Goal: Information Seeking & Learning: Learn about a topic

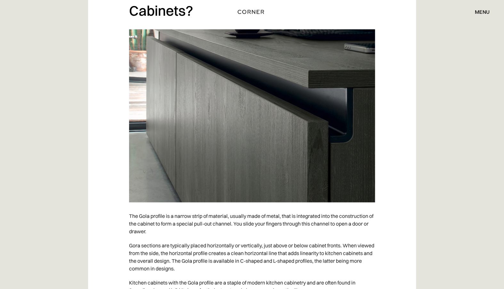
scroll to position [575, 0]
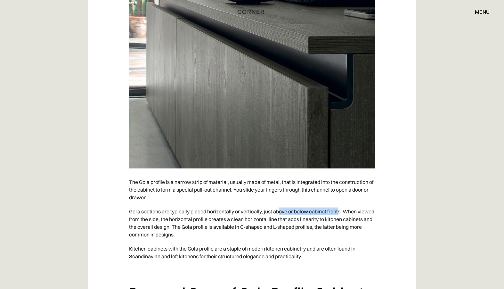
drag, startPoint x: 279, startPoint y: 212, endPoint x: 339, endPoint y: 213, distance: 59.6
click at [339, 213] on p "Gora sections are typically placed horizontally or vertically, just above or be…" at bounding box center [252, 222] width 246 height 37
drag, startPoint x: 136, startPoint y: 220, endPoint x: 177, endPoint y: 220, distance: 41.3
click at [177, 220] on p "Gora sections are typically placed horizontally or vertically, just above or be…" at bounding box center [252, 222] width 246 height 37
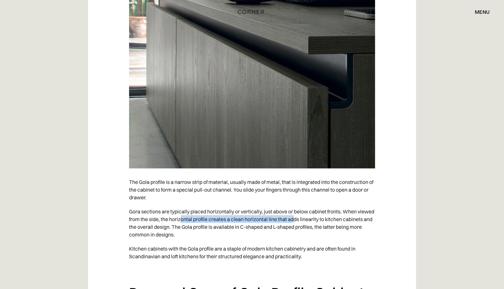
drag, startPoint x: 199, startPoint y: 220, endPoint x: 313, endPoint y: 220, distance: 113.5
click at [313, 220] on p "Gora sections are typically placed horizontally or vertically, just above or be…" at bounding box center [252, 222] width 246 height 37
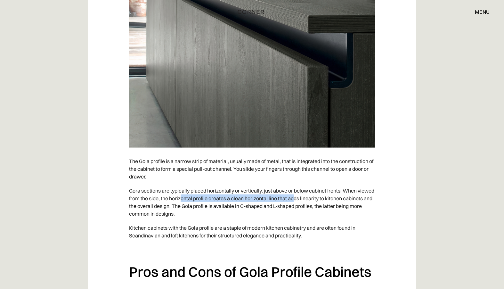
scroll to position [609, 0]
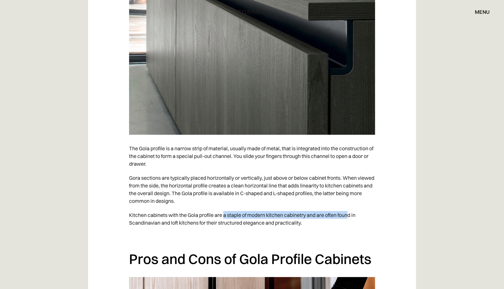
drag, startPoint x: 224, startPoint y: 214, endPoint x: 350, endPoint y: 216, distance: 126.0
click at [350, 216] on p "Kitchen cabinets with the Gola profile are a staple of modern kitchen cabinetry…" at bounding box center [252, 219] width 246 height 22
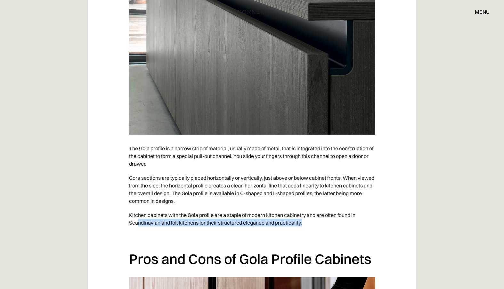
drag, startPoint x: 137, startPoint y: 223, endPoint x: 304, endPoint y: 221, distance: 167.3
click at [304, 221] on p "Kitchen cabinets with the Gola profile are a staple of modern kitchen cabinetry…" at bounding box center [252, 219] width 246 height 22
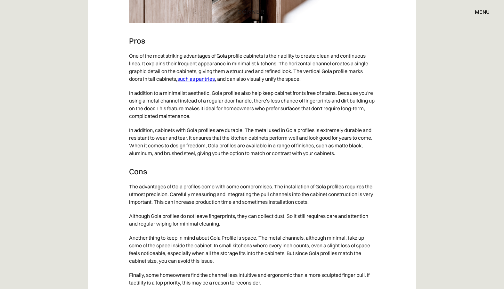
scroll to position [1049, 0]
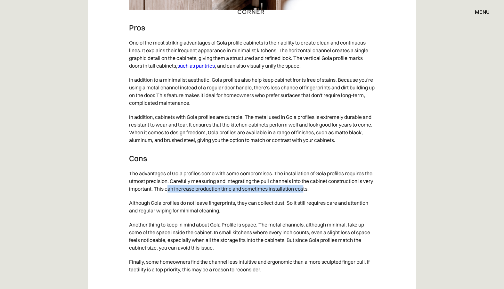
drag, startPoint x: 169, startPoint y: 188, endPoint x: 303, endPoint y: 189, distance: 134.3
click at [303, 189] on p "The advantages of Gola profiles come with some compromises. The installation of…" at bounding box center [252, 180] width 246 height 29
click at [266, 179] on p "The advantages of Gola profiles come with some compromises. The installation of…" at bounding box center [252, 180] width 246 height 29
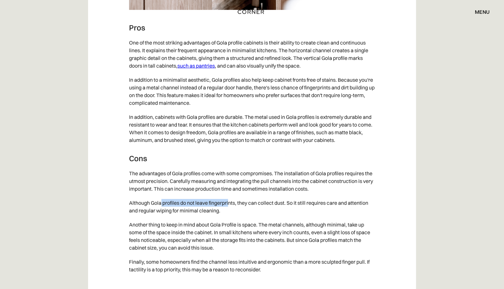
drag, startPoint x: 161, startPoint y: 203, endPoint x: 229, endPoint y: 203, distance: 68.3
click at [229, 203] on p "Although Gola profiles do not leave fingerprints, they can collect dust. So it …" at bounding box center [252, 207] width 246 height 22
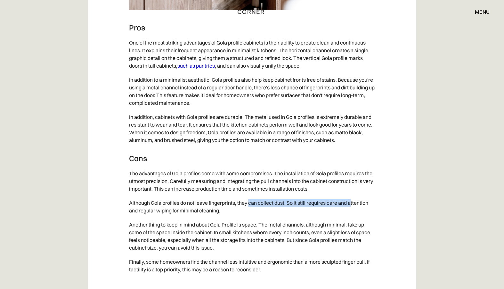
drag, startPoint x: 250, startPoint y: 203, endPoint x: 351, endPoint y: 203, distance: 101.3
click at [351, 203] on p "Although Gola profiles do not leave fingerprints, they can collect dust. So it …" at bounding box center [252, 207] width 246 height 22
click at [364, 201] on p "Although Gola profiles do not leave fingerprints, they can collect dust. So it …" at bounding box center [252, 207] width 246 height 22
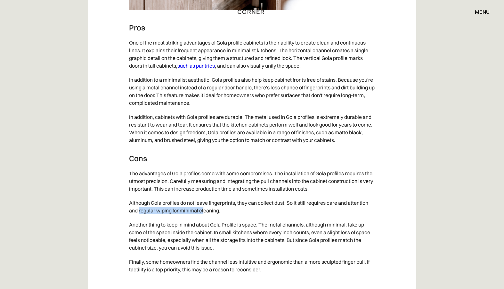
drag, startPoint x: 139, startPoint y: 211, endPoint x: 204, endPoint y: 211, distance: 65.7
click at [204, 211] on p "Although Gola profiles do not leave fingerprints, they can collect dust. So it …" at bounding box center [252, 207] width 246 height 22
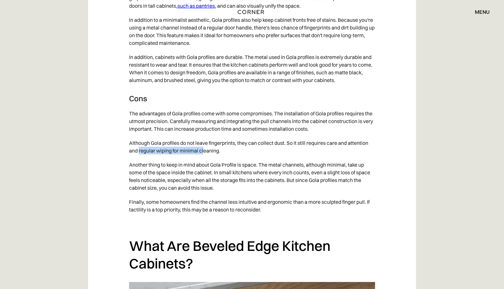
scroll to position [1117, 0]
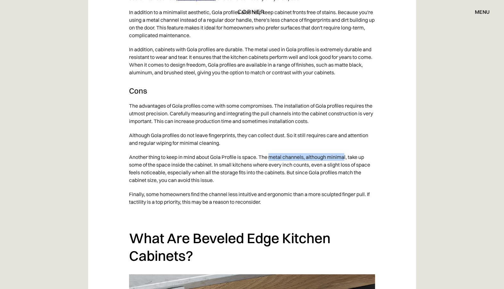
drag, startPoint x: 272, startPoint y: 158, endPoint x: 345, endPoint y: 157, distance: 73.7
click at [345, 157] on p "Another thing to keep in mind about Gola Profile is space. The metal channels, …" at bounding box center [252, 168] width 246 height 37
drag, startPoint x: 138, startPoint y: 164, endPoint x: 211, endPoint y: 164, distance: 72.8
click at [211, 164] on p "Another thing to keep in mind about Gola Profile is space. The metal channels, …" at bounding box center [252, 168] width 246 height 37
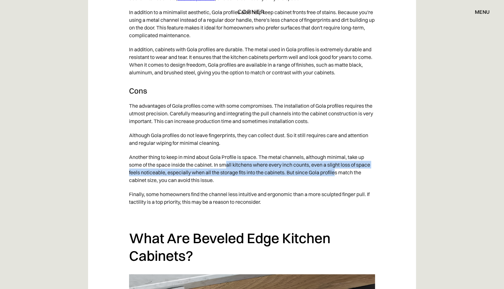
drag, startPoint x: 226, startPoint y: 164, endPoint x: 335, endPoint y: 174, distance: 109.5
click at [335, 174] on p "Another thing to keep in mind about Gola Profile is space. The metal channels, …" at bounding box center [252, 168] width 246 height 37
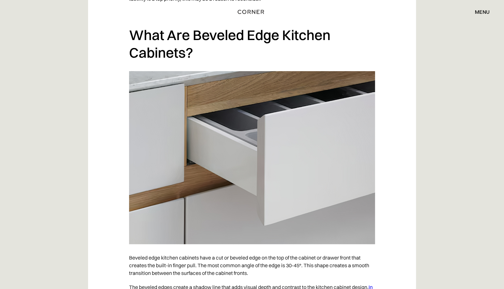
scroll to position [1354, 0]
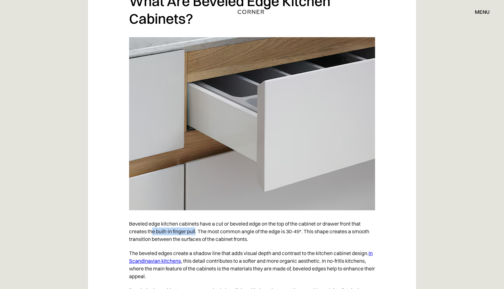
drag, startPoint x: 152, startPoint y: 233, endPoint x: 195, endPoint y: 230, distance: 43.0
click at [195, 230] on p "Beveled edge kitchen cabinets have a cut or beveled edge on the top of the cabi…" at bounding box center [252, 231] width 246 height 29
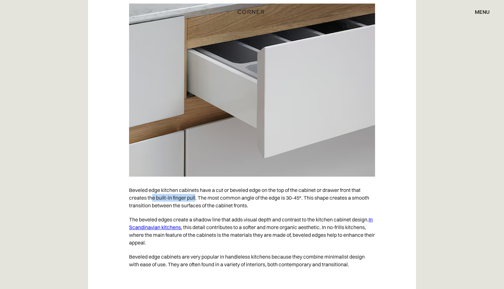
scroll to position [1421, 0]
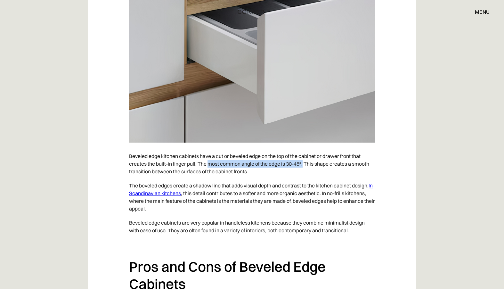
drag, startPoint x: 210, startPoint y: 162, endPoint x: 304, endPoint y: 163, distance: 94.2
click at [304, 163] on p "Beveled edge kitchen cabinets have a cut or beveled edge on the top of the cabi…" at bounding box center [252, 163] width 246 height 29
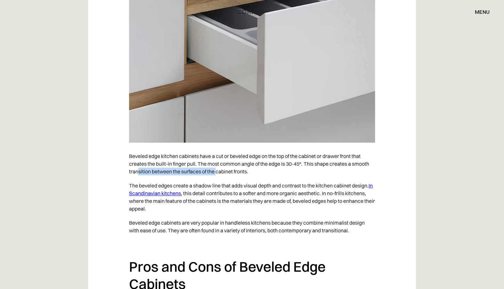
drag, startPoint x: 138, startPoint y: 172, endPoint x: 239, endPoint y: 178, distance: 100.8
click at [218, 172] on p "Beveled edge kitchen cabinets have a cut or beveled edge on the top of the cabi…" at bounding box center [252, 163] width 246 height 29
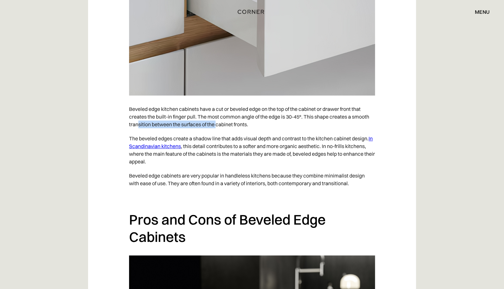
scroll to position [1489, 0]
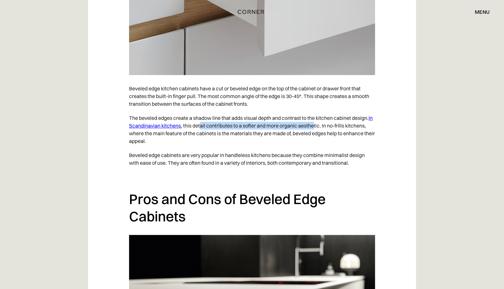
drag, startPoint x: 205, startPoint y: 124, endPoint x: 320, endPoint y: 125, distance: 115.4
click at [320, 125] on p "The beveled edges create a shadow line that adds visual depth and contrast to t…" at bounding box center [252, 129] width 246 height 37
drag, startPoint x: 335, startPoint y: 125, endPoint x: 373, endPoint y: 126, distance: 37.8
click at [373, 126] on p "The beveled edges create a shadow line that adds visual depth and contrast to t…" at bounding box center [252, 129] width 246 height 37
click at [322, 130] on p "The beveled edges create a shadow line that adds visual depth and contrast to t…" at bounding box center [252, 129] width 246 height 37
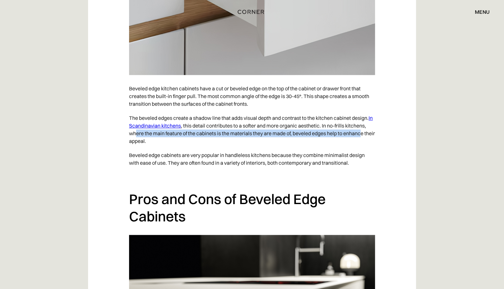
drag, startPoint x: 135, startPoint y: 132, endPoint x: 365, endPoint y: 133, distance: 229.5
click at [365, 133] on p "The beveled edges create a shadow line that adds visual depth and contrast to t…" at bounding box center [252, 129] width 246 height 37
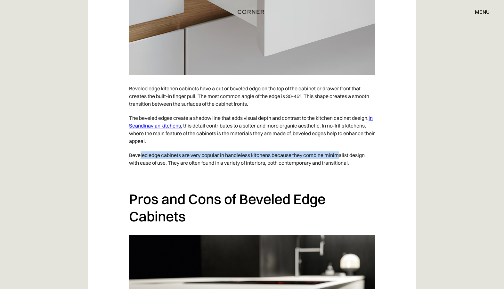
drag, startPoint x: 140, startPoint y: 157, endPoint x: 339, endPoint y: 154, distance: 198.7
click at [339, 154] on p "Beveled edge cabinets are very popular in handleless kitchens because they comb…" at bounding box center [252, 159] width 246 height 22
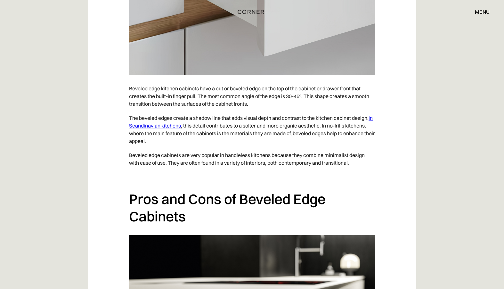
click at [349, 154] on p "Beveled edge cabinets are very popular in handleless kitchens because they comb…" at bounding box center [252, 159] width 246 height 22
drag, startPoint x: 137, startPoint y: 161, endPoint x: 162, endPoint y: 161, distance: 25.3
click at [162, 161] on p "Beveled edge cabinets are very popular in handleless kitchens because they comb…" at bounding box center [252, 159] width 246 height 22
drag, startPoint x: 185, startPoint y: 161, endPoint x: 307, endPoint y: 162, distance: 121.8
click at [307, 162] on p "Beveled edge cabinets are very popular in handleless kitchens because they comb…" at bounding box center [252, 159] width 246 height 22
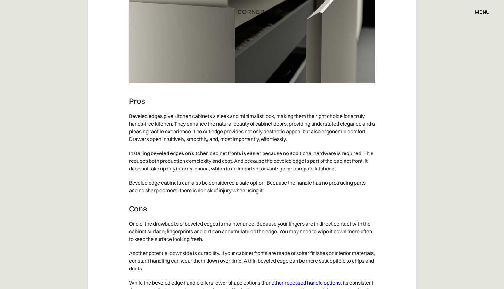
scroll to position [1827, 0]
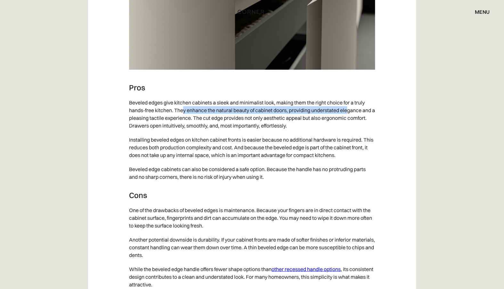
drag, startPoint x: 185, startPoint y: 110, endPoint x: 350, endPoint y: 113, distance: 165.1
click at [350, 113] on p "Beveled edges give kitchen cabinets a sleek and minimalist look, making them th…" at bounding box center [252, 113] width 246 height 37
click at [332, 119] on p "Beveled edges give kitchen cabinets a sleek and minimalist look, making them th…" at bounding box center [252, 113] width 246 height 37
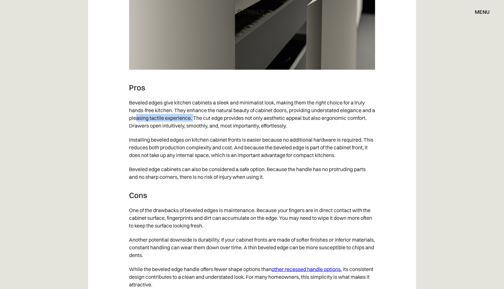
drag, startPoint x: 139, startPoint y: 118, endPoint x: 197, endPoint y: 118, distance: 58.0
click at [197, 118] on p "Beveled edges give kitchen cabinets a sleek and minimalist look, making them th…" at bounding box center [252, 113] width 246 height 37
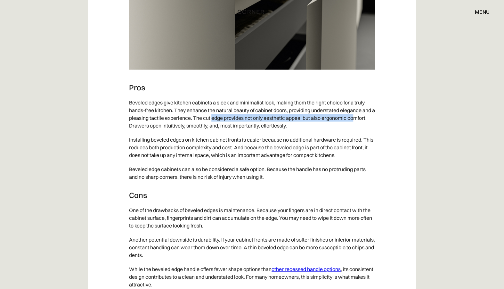
drag, startPoint x: 215, startPoint y: 117, endPoint x: 358, endPoint y: 117, distance: 142.9
click at [358, 117] on p "Beveled edges give kitchen cabinets a sleek and minimalist look, making them th…" at bounding box center [252, 113] width 246 height 37
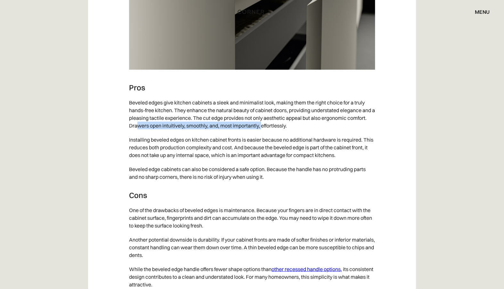
drag, startPoint x: 138, startPoint y: 126, endPoint x: 261, endPoint y: 125, distance: 123.1
click at [261, 125] on p "Beveled edges give kitchen cabinets a sleek and minimalist look, making them th…" at bounding box center [252, 113] width 246 height 37
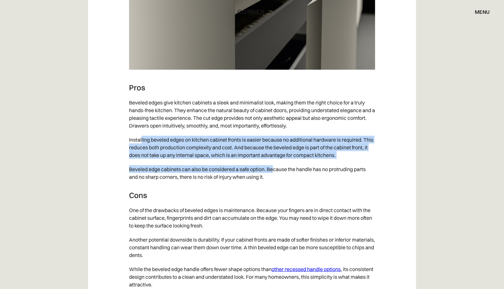
drag, startPoint x: 142, startPoint y: 137, endPoint x: 276, endPoint y: 162, distance: 136.0
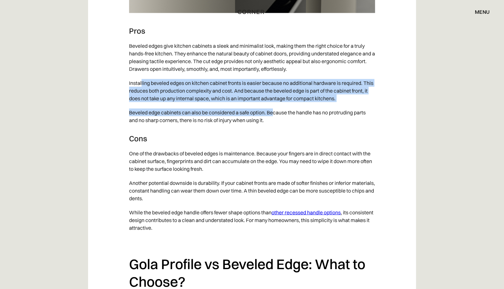
scroll to position [1895, 0]
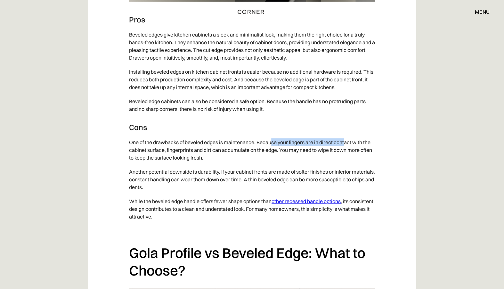
drag, startPoint x: 271, startPoint y: 143, endPoint x: 347, endPoint y: 143, distance: 75.3
click at [347, 143] on p "One of the drawbacks of beveled edges is maintenance. Because your fingers are …" at bounding box center [252, 149] width 246 height 29
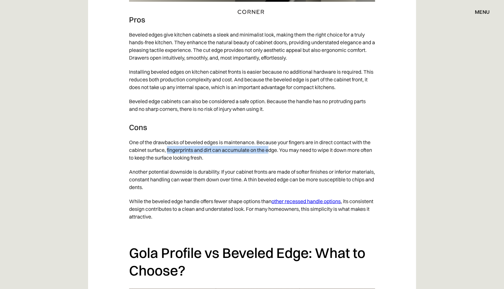
drag, startPoint x: 167, startPoint y: 149, endPoint x: 270, endPoint y: 152, distance: 103.2
click at [270, 152] on p "One of the drawbacks of beveled edges is maintenance. Because your fingers are …" at bounding box center [252, 149] width 246 height 29
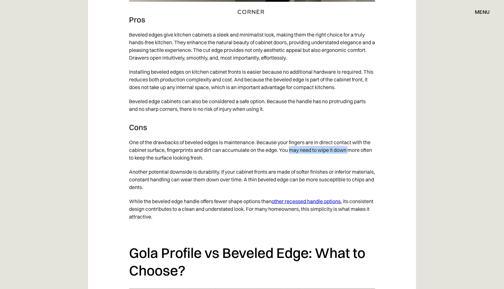
drag, startPoint x: 290, startPoint y: 151, endPoint x: 350, endPoint y: 151, distance: 60.3
click at [350, 151] on p "One of the drawbacks of beveled edges is maintenance. Because your fingers are …" at bounding box center [252, 149] width 246 height 29
drag, startPoint x: 137, startPoint y: 158, endPoint x: 185, endPoint y: 167, distance: 48.5
click at [185, 158] on p "One of the drawbacks of beveled edges is maintenance. Because your fingers are …" at bounding box center [252, 149] width 246 height 29
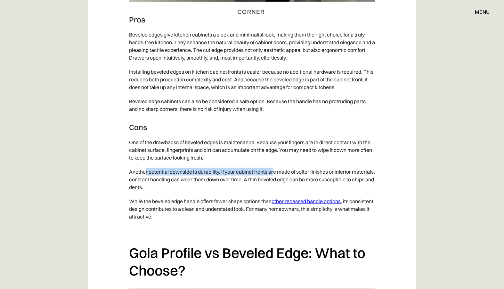
drag, startPoint x: 146, startPoint y: 172, endPoint x: 274, endPoint y: 170, distance: 128.5
click at [274, 170] on p "Another potential downside is durability. If your cabinet fronts are made of so…" at bounding box center [252, 179] width 246 height 29
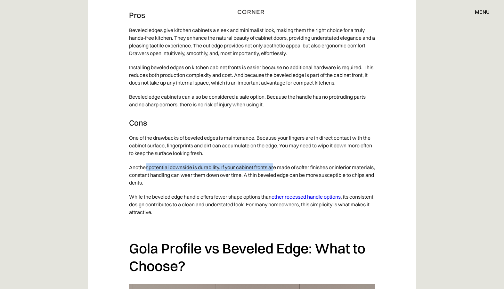
scroll to position [1929, 0]
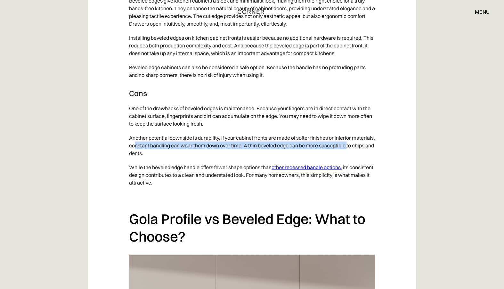
drag, startPoint x: 159, startPoint y: 144, endPoint x: 374, endPoint y: 149, distance: 215.1
click at [374, 149] on p "Another potential downside is durability. If your cabinet fronts are made of so…" at bounding box center [252, 145] width 246 height 29
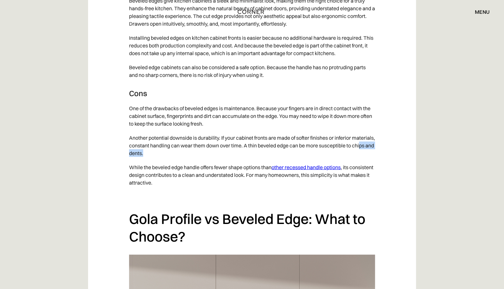
drag, startPoint x: 142, startPoint y: 153, endPoint x: 172, endPoint y: 153, distance: 30.8
click at [172, 153] on p "Another potential downside is durability. If your cabinet fronts are made of so…" at bounding box center [252, 145] width 246 height 29
drag, startPoint x: 149, startPoint y: 167, endPoint x: 256, endPoint y: 167, distance: 107.4
click at [256, 167] on p "While the beveled edge handle offers fewer shape options than other recessed ha…" at bounding box center [252, 174] width 246 height 29
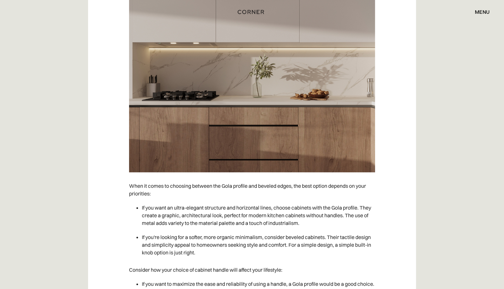
scroll to position [2200, 0]
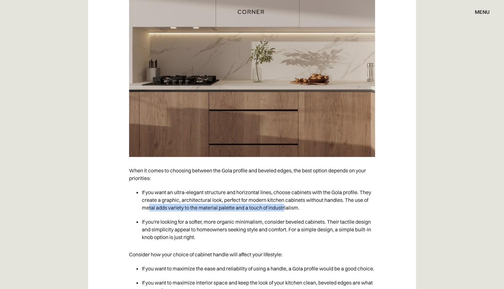
drag, startPoint x: 148, startPoint y: 208, endPoint x: 286, endPoint y: 208, distance: 138.1
click at [286, 208] on li "If you want an ultra-elegant structure and horizontal lines, choose cabinets wi…" at bounding box center [258, 199] width 233 height 29
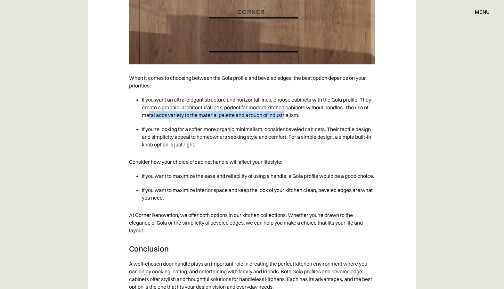
scroll to position [2301, 0]
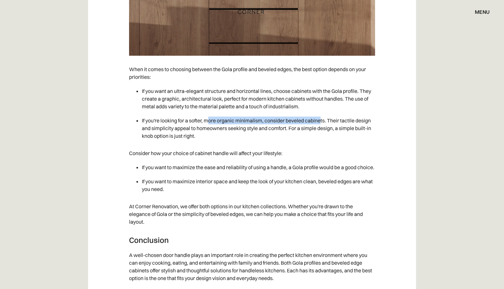
drag, startPoint x: 211, startPoint y: 121, endPoint x: 322, endPoint y: 123, distance: 111.2
click at [322, 123] on li "If you're looking for a softer, more organic minimalism, consider beveled cabin…" at bounding box center [258, 127] width 233 height 29
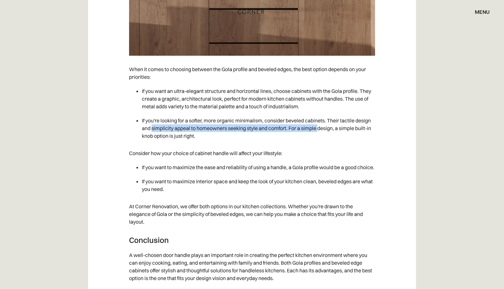
drag, startPoint x: 153, startPoint y: 129, endPoint x: 320, endPoint y: 129, distance: 166.6
click at [320, 129] on li "If you're looking for a softer, more organic minimalism, consider beveled cabin…" at bounding box center [258, 127] width 233 height 29
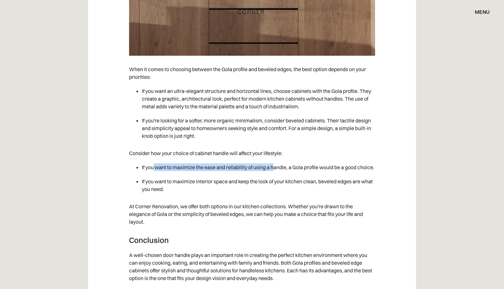
drag, startPoint x: 154, startPoint y: 168, endPoint x: 275, endPoint y: 167, distance: 120.8
click at [275, 167] on li "If you want to maximize the ease and reliability of using a handle, a Gola prof…" at bounding box center [258, 167] width 233 height 14
drag, startPoint x: 296, startPoint y: 168, endPoint x: 344, endPoint y: 168, distance: 47.1
click at [344, 168] on li "If you want to maximize the ease and reliability of using a handle, a Gola prof…" at bounding box center [258, 167] width 233 height 14
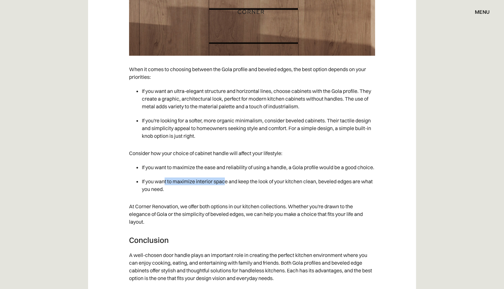
drag, startPoint x: 165, startPoint y: 191, endPoint x: 224, endPoint y: 188, distance: 59.1
click at [224, 188] on li "If you want to maximize interior space and keep the look of your kitchen clean,…" at bounding box center [258, 185] width 233 height 22
drag, startPoint x: 244, startPoint y: 188, endPoint x: 313, endPoint y: 188, distance: 68.9
click at [313, 188] on li "If you want to maximize interior space and keep the look of your kitchen clean,…" at bounding box center [258, 185] width 233 height 22
drag, startPoint x: 136, startPoint y: 214, endPoint x: 168, endPoint y: 214, distance: 31.7
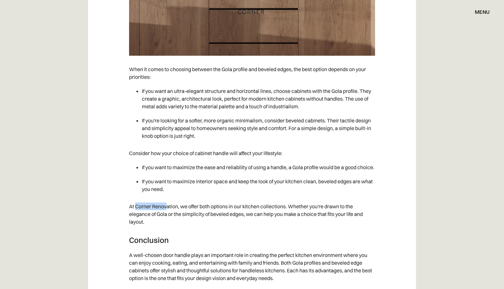
click at [168, 214] on p "At Corner Renovation, we offer both options in our kitchen collections. Whether…" at bounding box center [252, 213] width 246 height 29
drag, startPoint x: 199, startPoint y: 215, endPoint x: 287, endPoint y: 214, distance: 87.8
click at [287, 214] on p "At Corner Renovation, we offer both options in our kitchen collections. Whether…" at bounding box center [252, 213] width 246 height 29
drag, startPoint x: 301, startPoint y: 214, endPoint x: 340, endPoint y: 214, distance: 39.4
click at [340, 214] on p "At Corner Renovation, we offer both options in our kitchen collections. Whether…" at bounding box center [252, 213] width 246 height 29
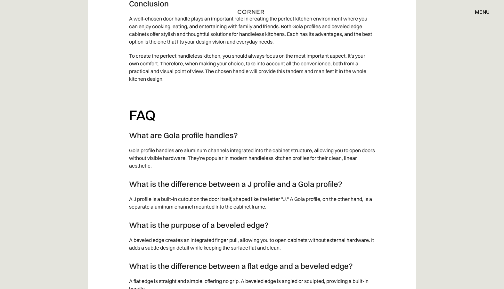
scroll to position [2572, 0]
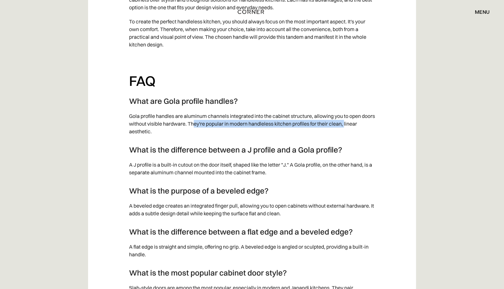
drag, startPoint x: 208, startPoint y: 130, endPoint x: 360, endPoint y: 133, distance: 151.9
click at [360, 133] on p "Gola profile handles are aluminum channels integrated into the cabinet structur…" at bounding box center [252, 123] width 246 height 29
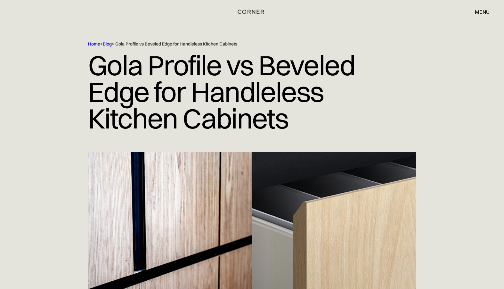
scroll to position [0, 0]
